Goal: Information Seeking & Learning: Learn about a topic

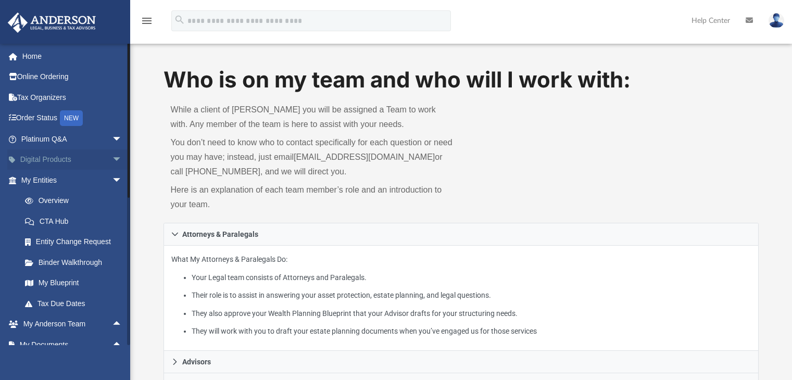
scroll to position [104, 0]
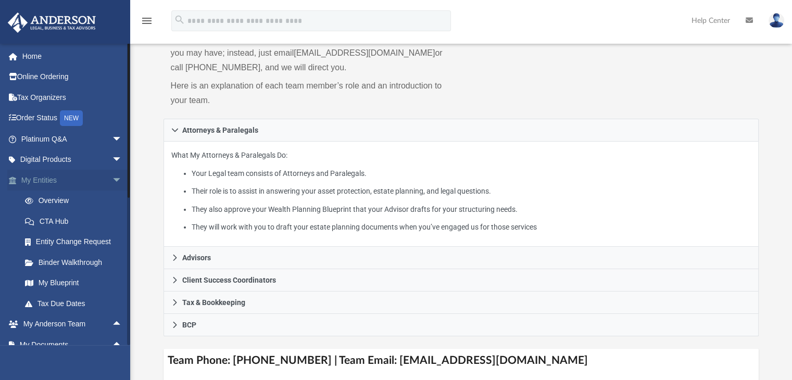
click at [112, 180] on span "arrow_drop_down" at bounding box center [122, 180] width 21 height 21
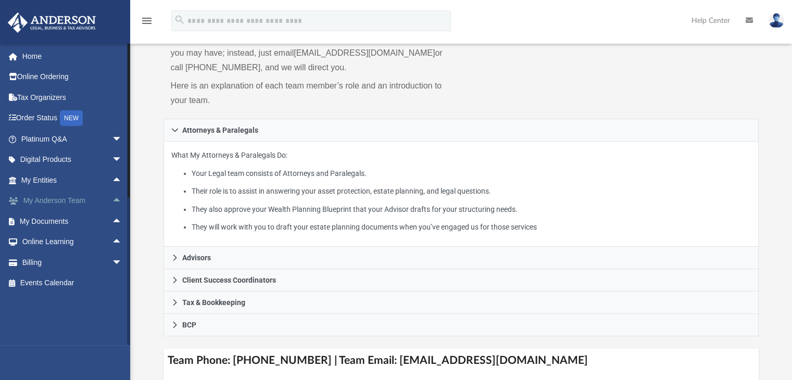
click at [65, 201] on link "My Anderson Team arrow_drop_up" at bounding box center [72, 201] width 131 height 21
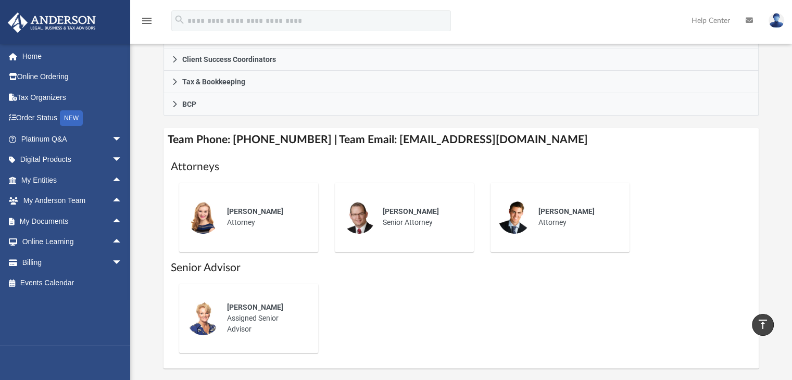
scroll to position [260, 0]
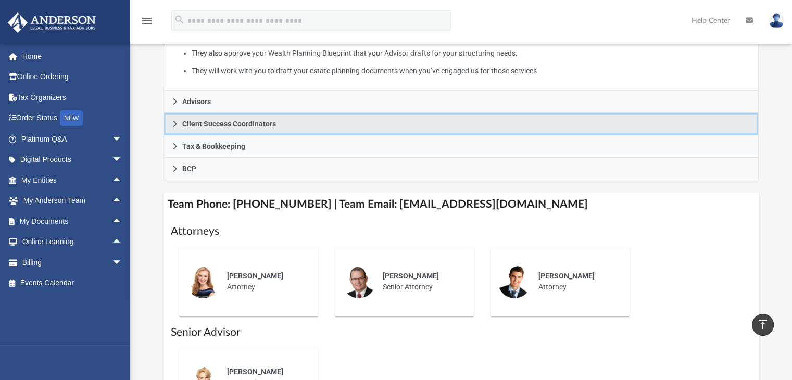
click at [228, 129] on link "Client Success Coordinators" at bounding box center [462, 124] width 596 height 22
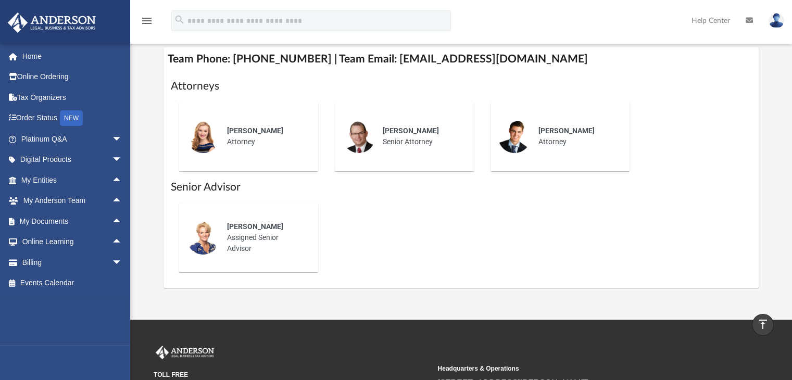
scroll to position [104, 0]
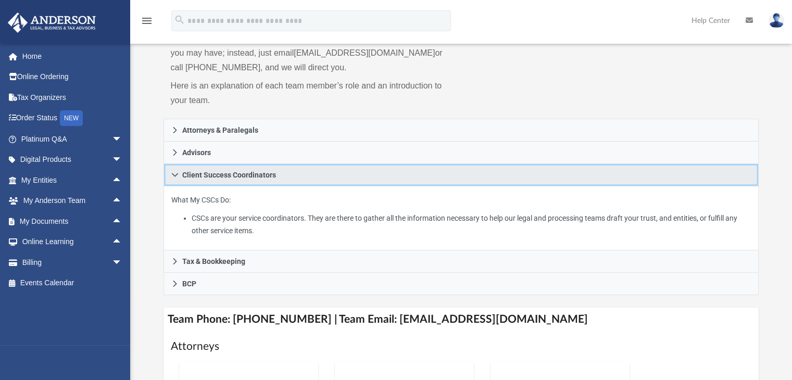
click at [250, 176] on span "Client Success Coordinators" at bounding box center [229, 174] width 94 height 7
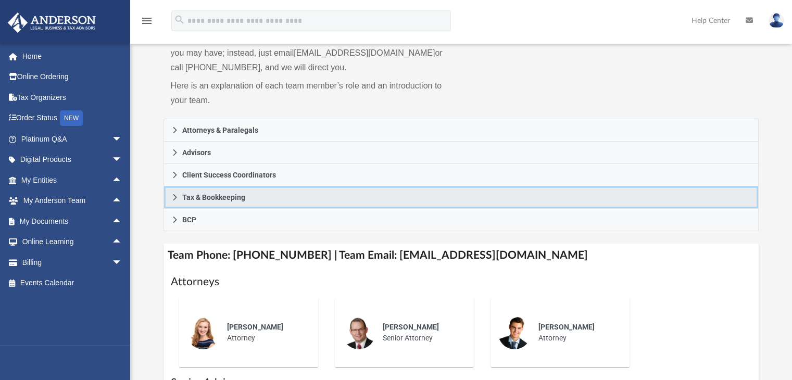
click at [213, 197] on span "Tax & Bookkeeping" at bounding box center [213, 197] width 63 height 7
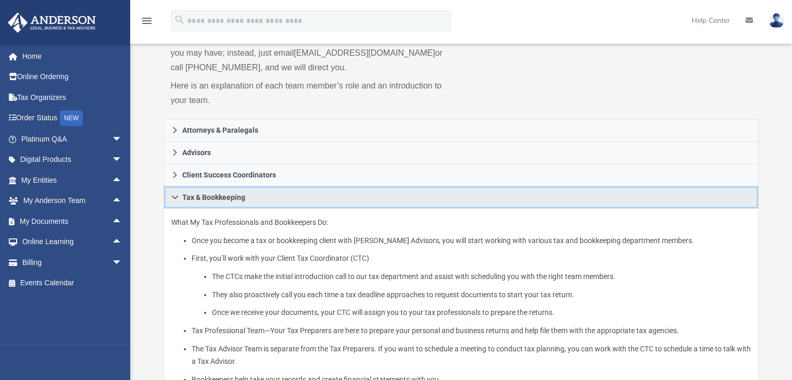
click at [213, 197] on span "Tax & Bookkeeping" at bounding box center [213, 197] width 63 height 7
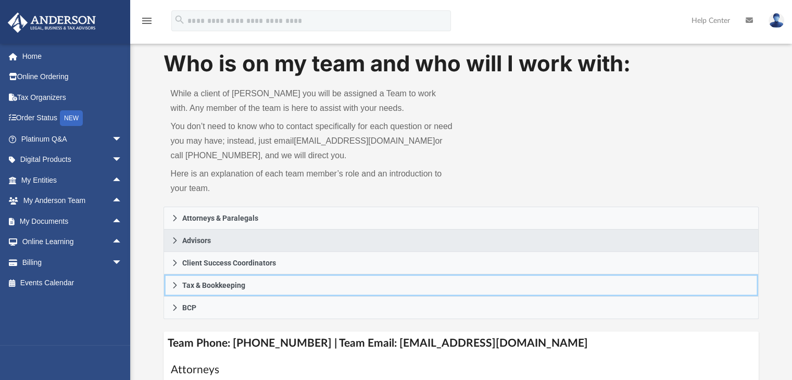
scroll to position [0, 0]
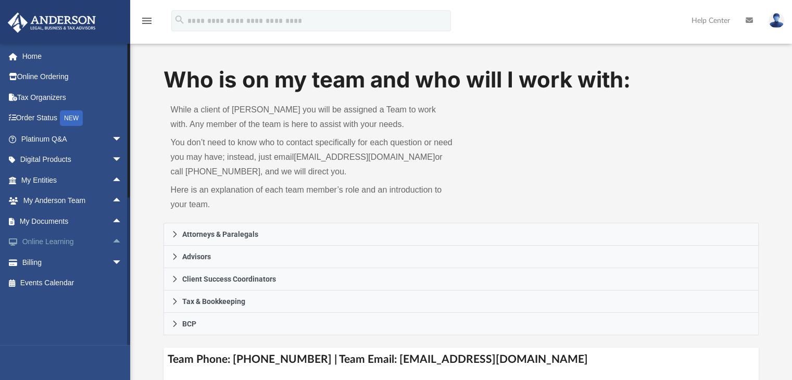
click at [112, 239] on span "arrow_drop_up" at bounding box center [122, 242] width 21 height 21
click at [76, 281] on link "Video Training" at bounding box center [76, 283] width 123 height 21
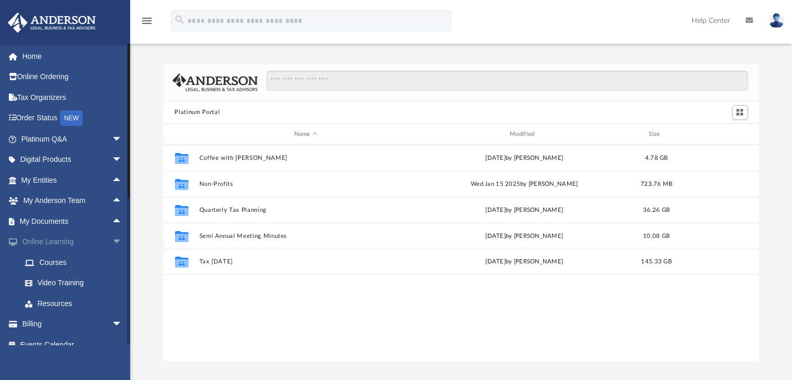
scroll to position [229, 588]
click at [112, 241] on span "arrow_drop_down" at bounding box center [122, 242] width 21 height 21
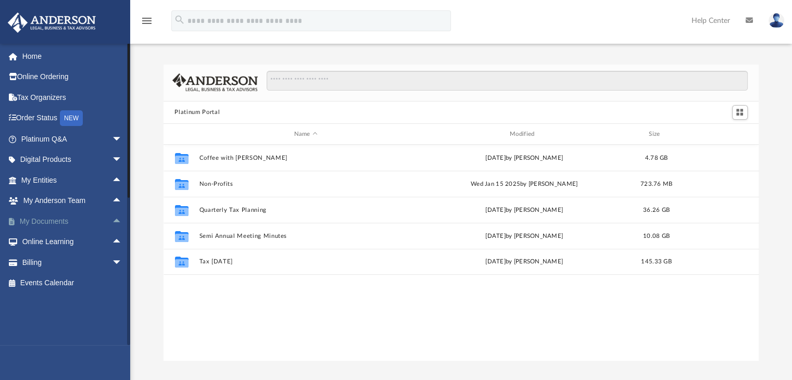
click at [112, 229] on span "arrow_drop_up" at bounding box center [122, 221] width 21 height 21
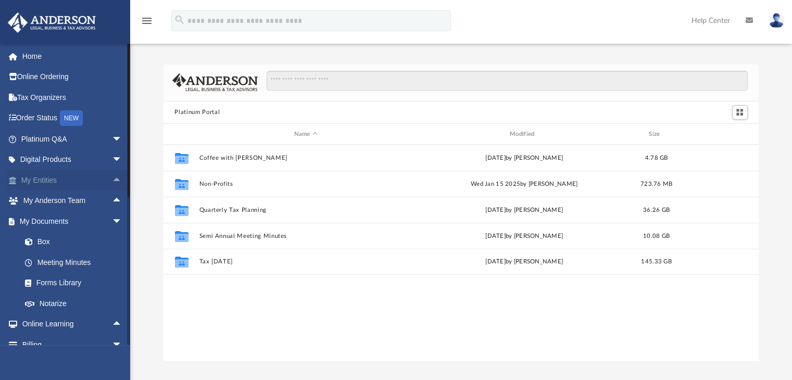
click at [117, 180] on span "arrow_drop_up" at bounding box center [122, 180] width 21 height 21
click at [90, 265] on link "Binder Walkthrough" at bounding box center [76, 262] width 123 height 21
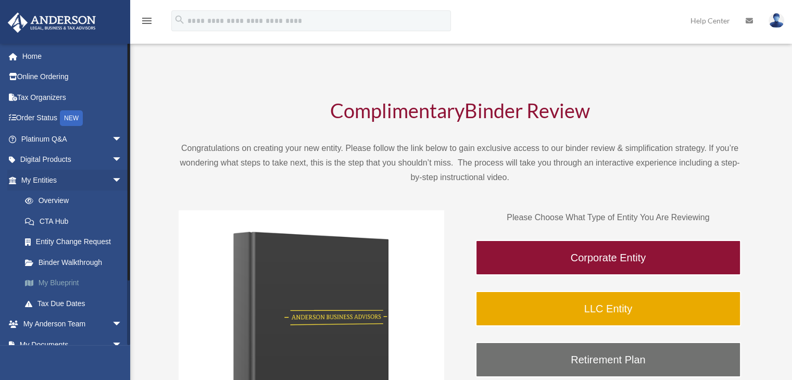
click at [67, 284] on link "My Blueprint" at bounding box center [76, 283] width 123 height 21
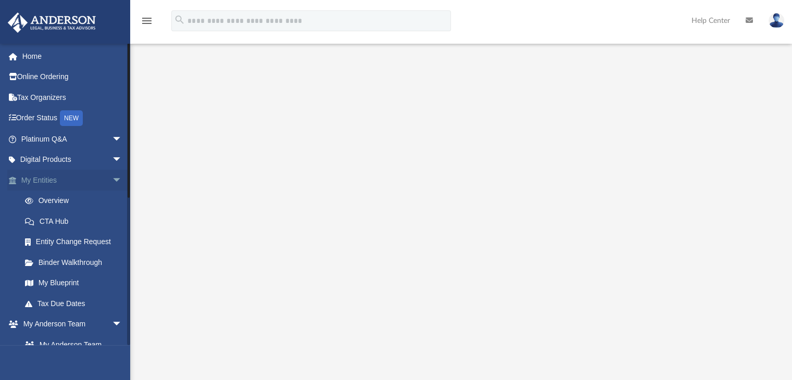
click at [112, 179] on span "arrow_drop_down" at bounding box center [122, 180] width 21 height 21
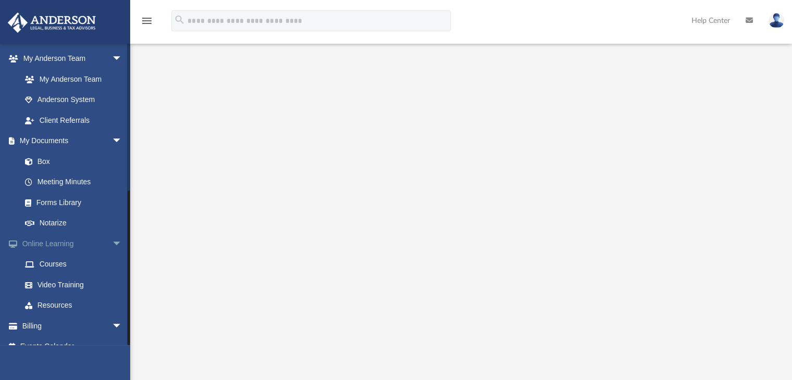
scroll to position [156, 0]
